Goal: Information Seeking & Learning: Learn about a topic

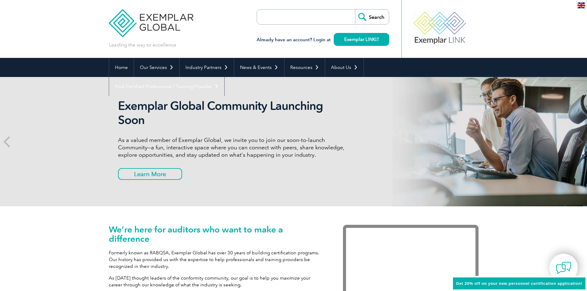
click at [277, 15] on input "search" at bounding box center [292, 17] width 65 height 15
type input "45003"
click at [355, 10] on input "Search" at bounding box center [372, 17] width 34 height 15
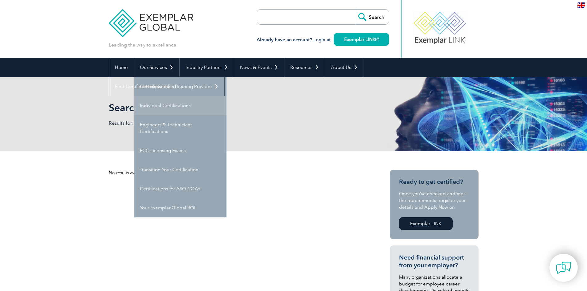
click at [169, 104] on link "Individual Certifications" at bounding box center [180, 105] width 92 height 19
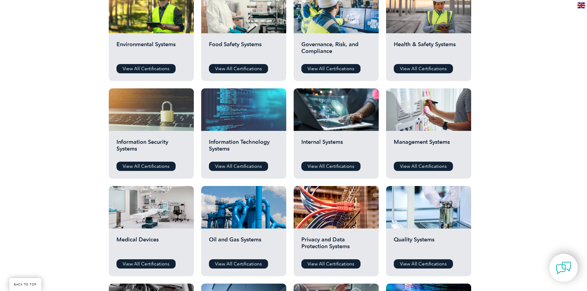
scroll to position [247, 0]
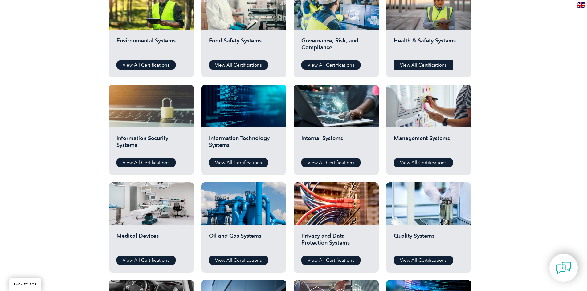
click at [432, 66] on link "View All Certifications" at bounding box center [423, 64] width 59 height 9
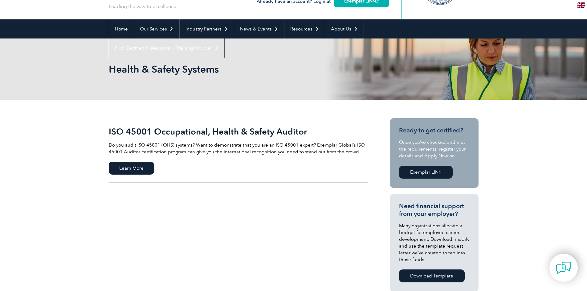
scroll to position [62, 0]
